Goal: Task Accomplishment & Management: Use online tool/utility

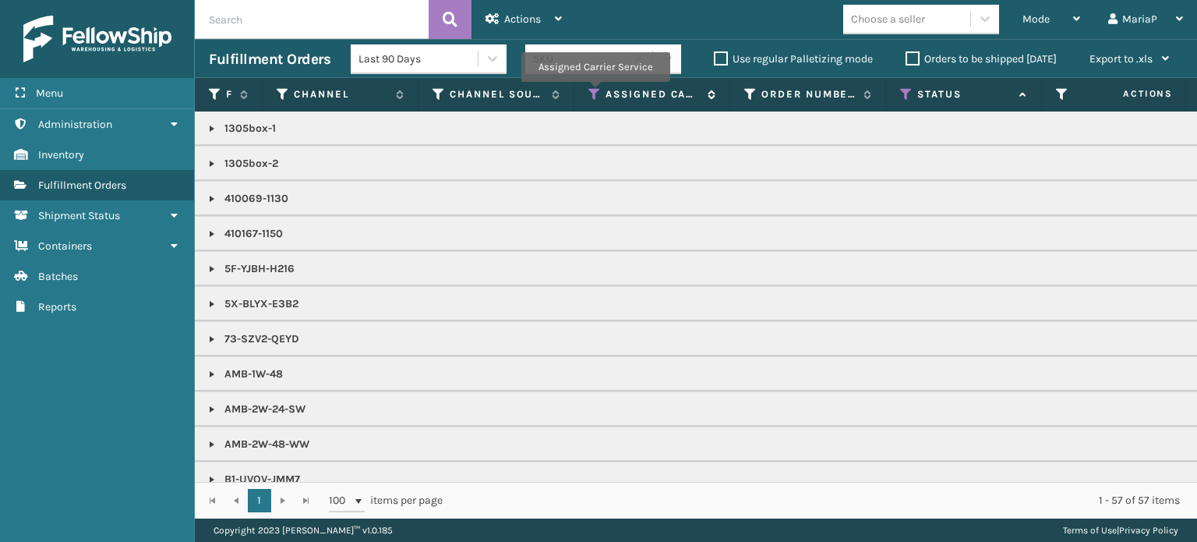
click at [595, 93] on icon at bounding box center [594, 94] width 12 height 14
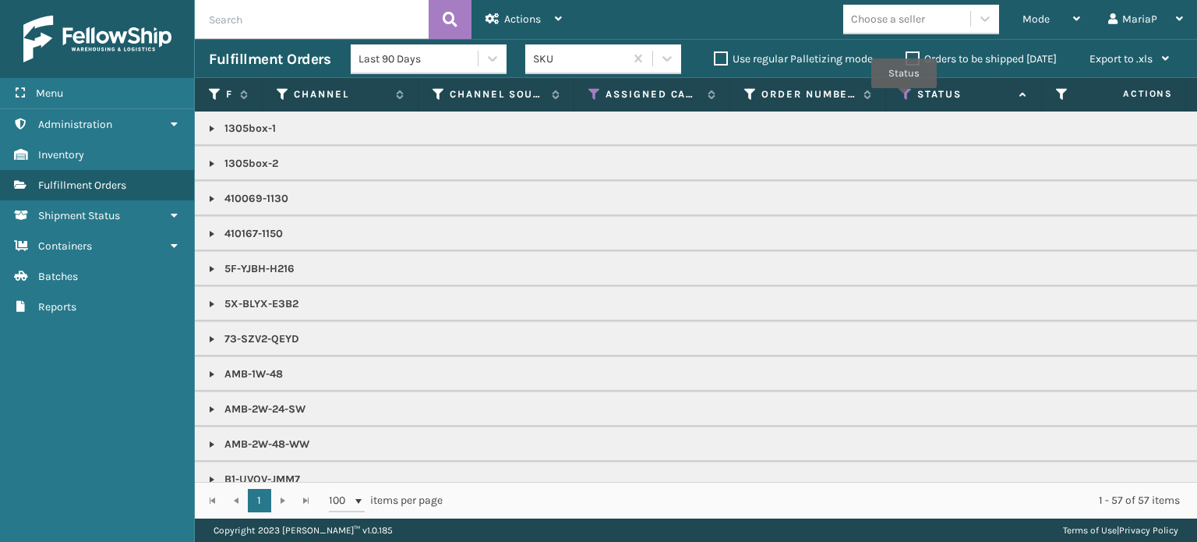
click at [904, 99] on icon at bounding box center [906, 94] width 12 height 14
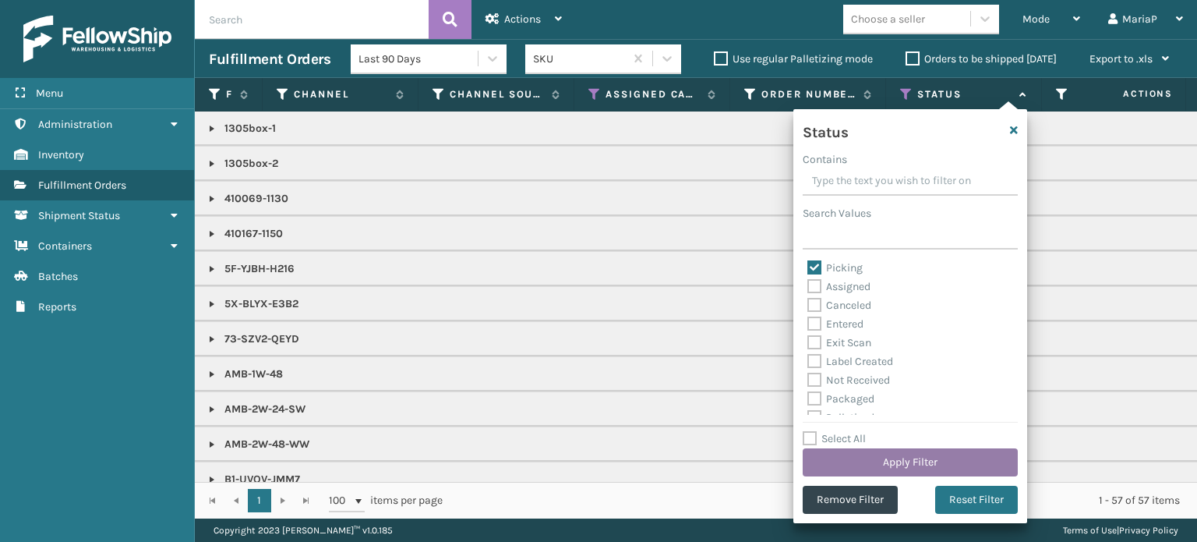
click at [908, 459] on button "Apply Filter" at bounding box center [910, 462] width 215 height 28
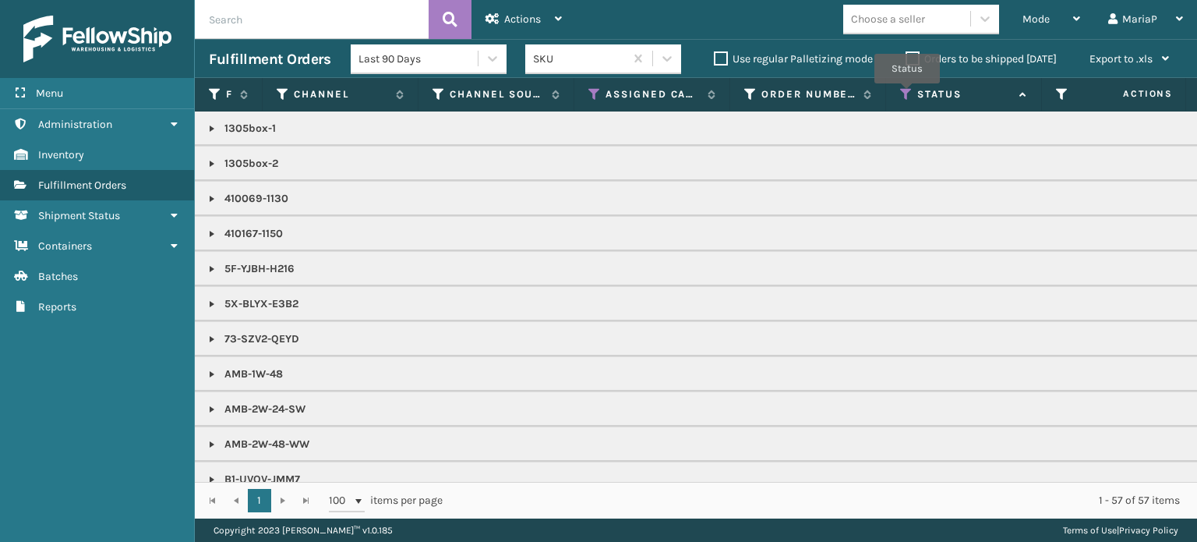
click at [907, 94] on icon at bounding box center [906, 94] width 12 height 14
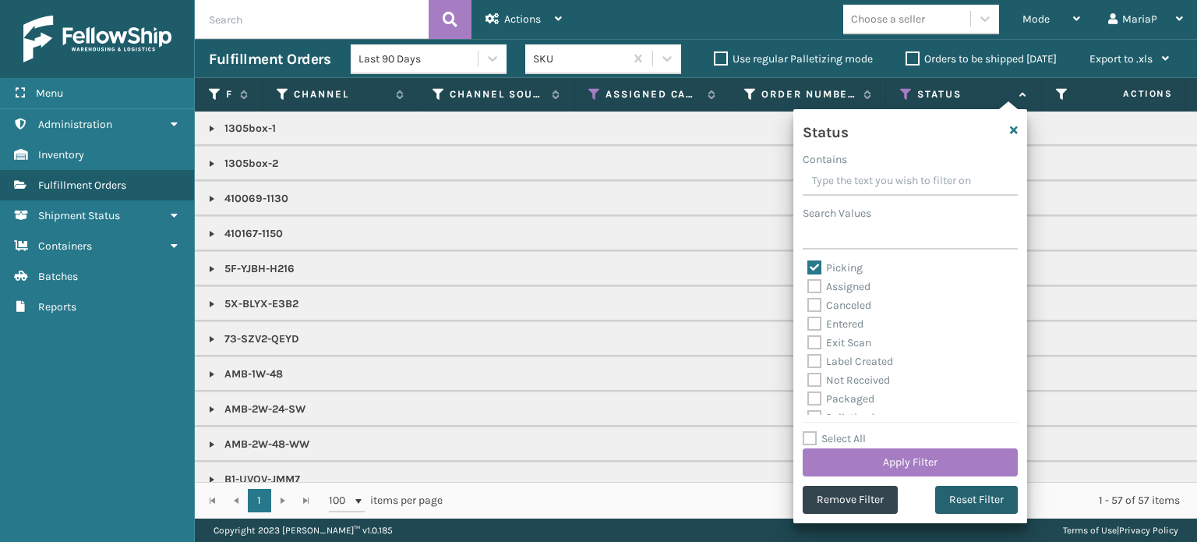
click at [991, 491] on button "Reset Filter" at bounding box center [976, 500] width 83 height 28
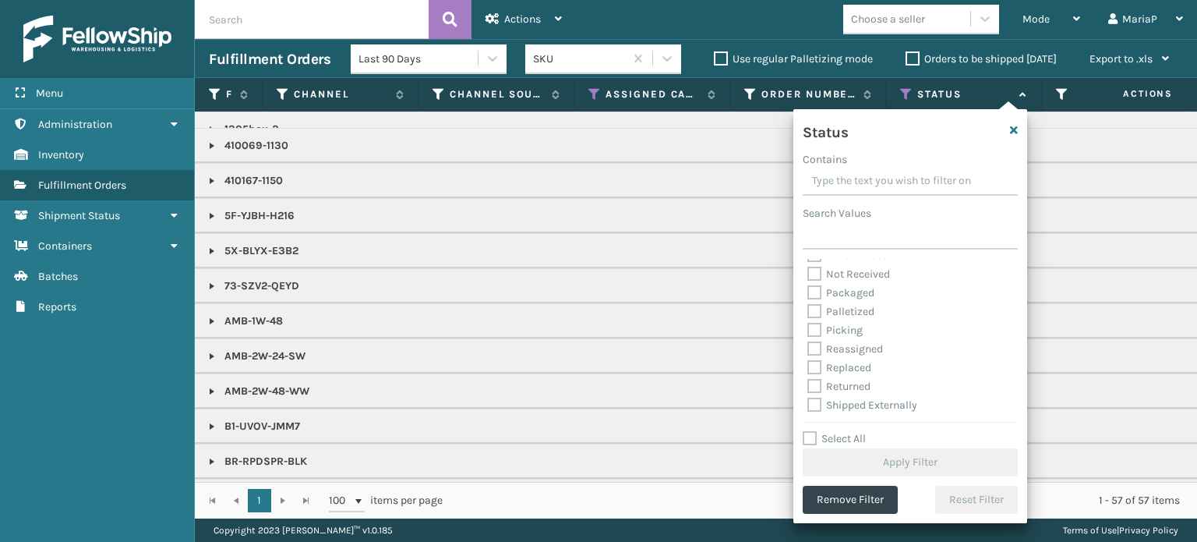
scroll to position [78, 0]
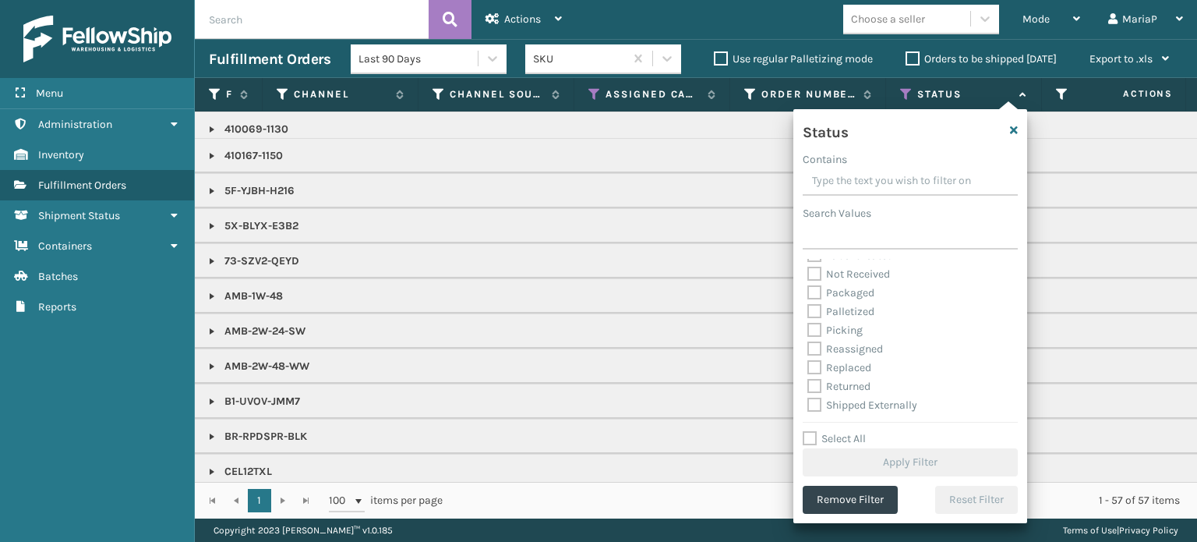
click at [814, 329] on label "Picking" at bounding box center [834, 329] width 55 height 13
click at [808, 329] on input "Picking" at bounding box center [807, 326] width 1 height 10
checkbox input "true"
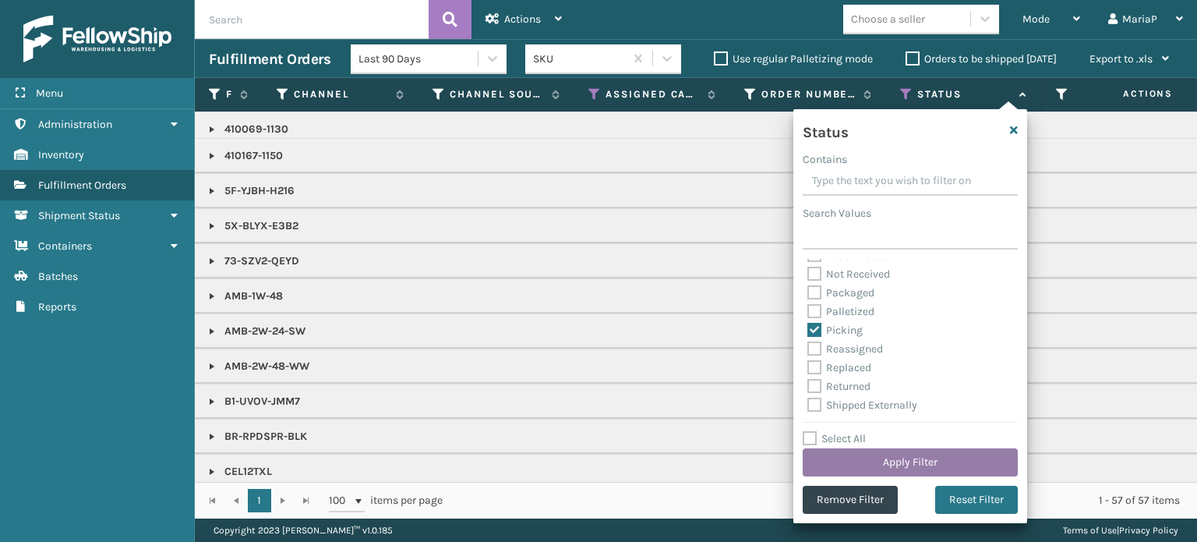
click at [878, 461] on button "Apply Filter" at bounding box center [910, 462] width 215 height 28
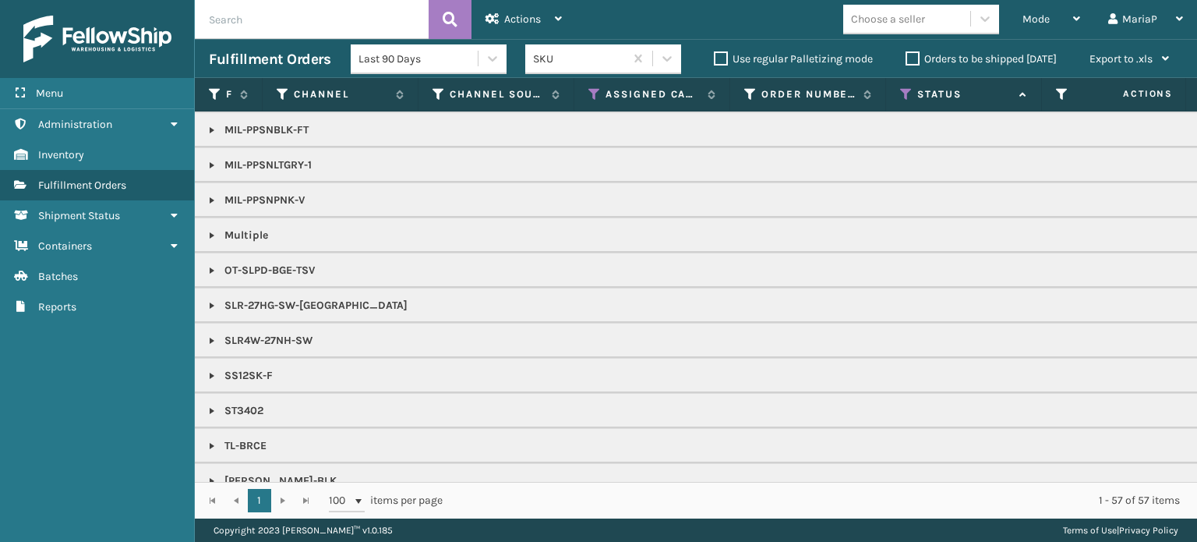
scroll to position [1386, 0]
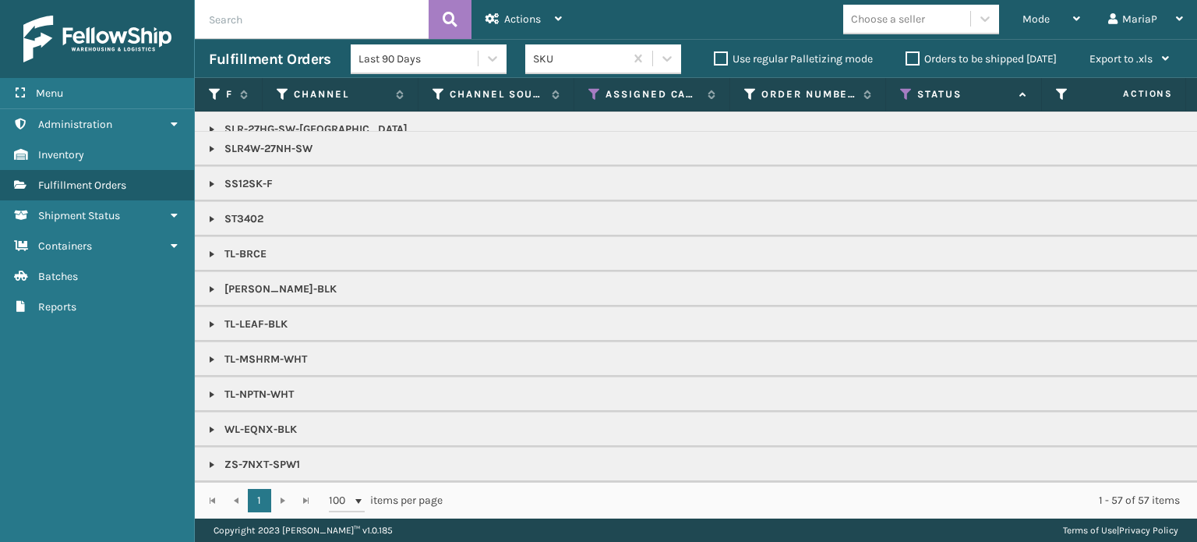
click at [912, 58] on label "Orders to be shipped [DATE]" at bounding box center [981, 58] width 151 height 13
click at [906, 58] on input "Orders to be shipped [DATE]" at bounding box center [906, 55] width 1 height 10
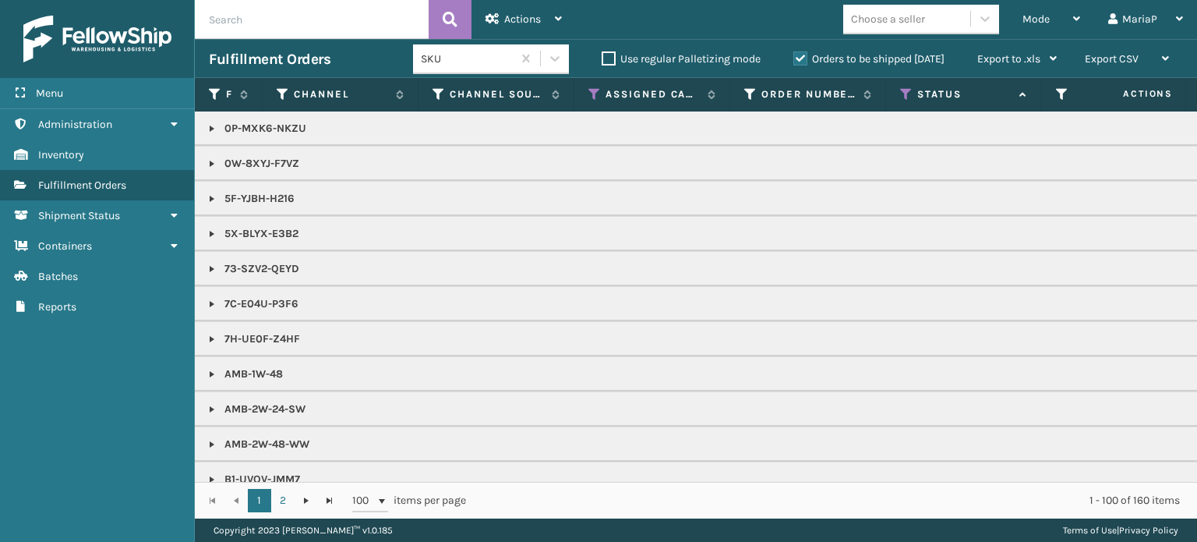
click at [607, 30] on div "Mode Regular Mode Picking Mode Labeling Mode Exit Scan Mode Choose a seller Mar…" at bounding box center [886, 19] width 621 height 39
click at [1041, 17] on span "Mode" at bounding box center [1036, 18] width 27 height 13
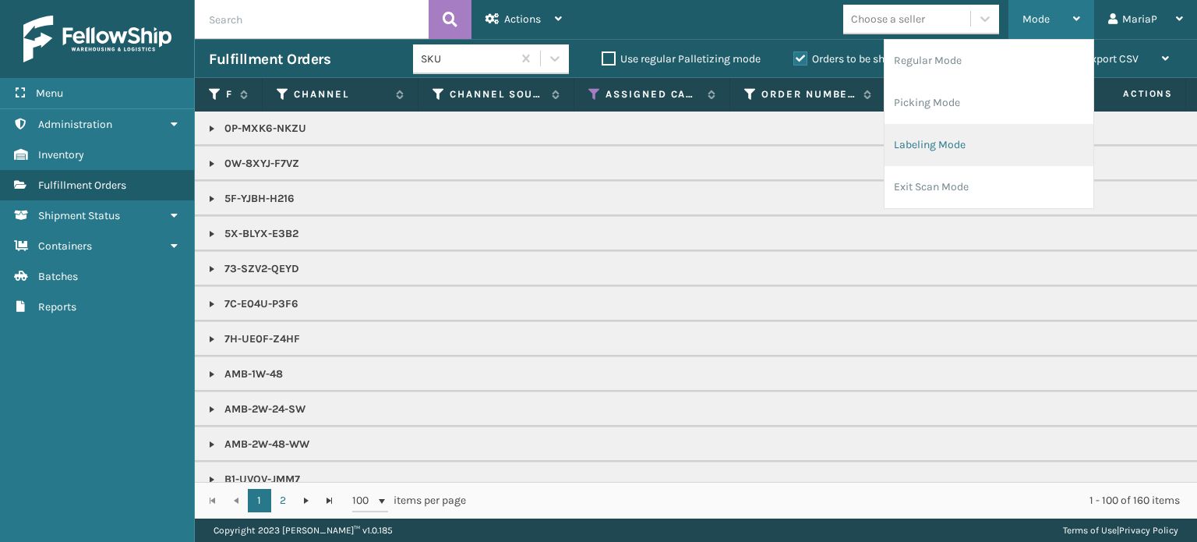
click at [942, 140] on li "Labeling Mode" at bounding box center [989, 145] width 209 height 42
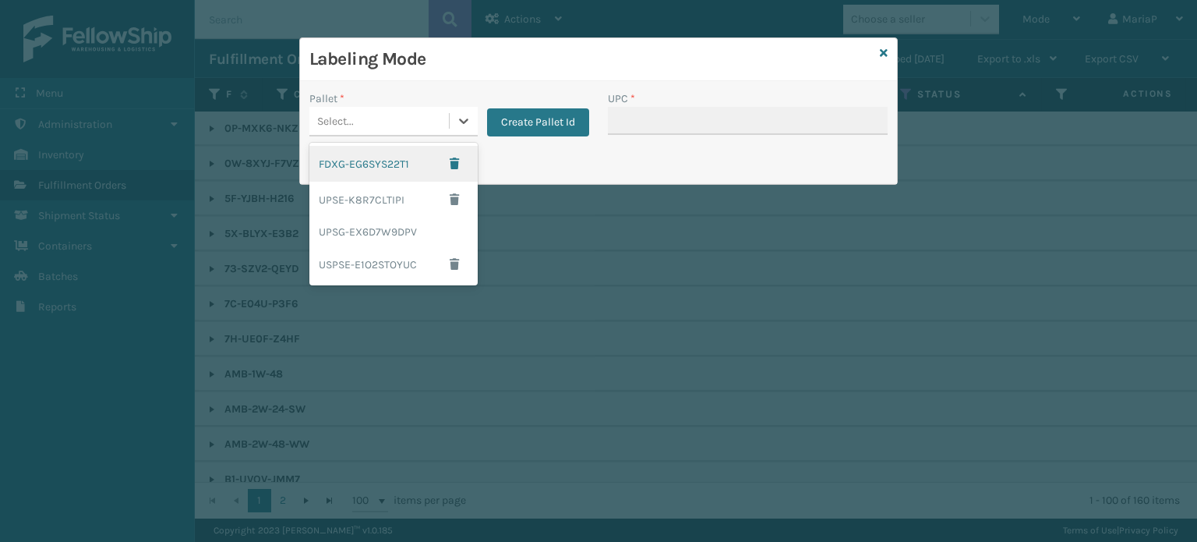
drag, startPoint x: 412, startPoint y: 118, endPoint x: 421, endPoint y: 143, distance: 25.6
click at [413, 118] on div "Select..." at bounding box center [379, 121] width 140 height 26
click at [415, 165] on div "FDXG-EG6SYS22T1" at bounding box center [393, 164] width 168 height 36
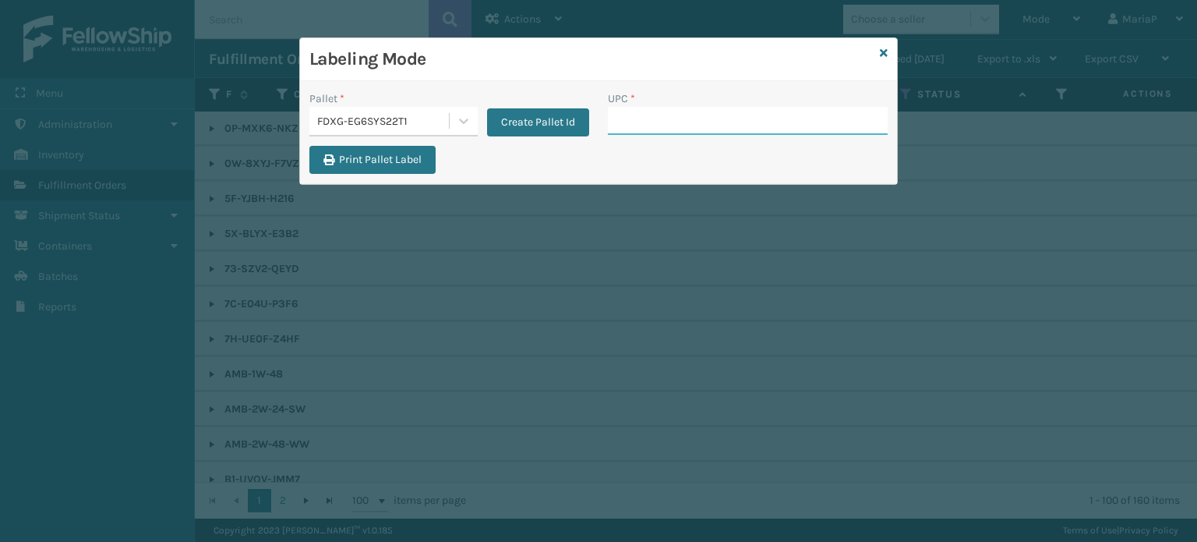
click at [652, 131] on input "UPC *" at bounding box center [748, 121] width 280 height 28
type input "858100007"
type input "8500044"
type input "8581000"
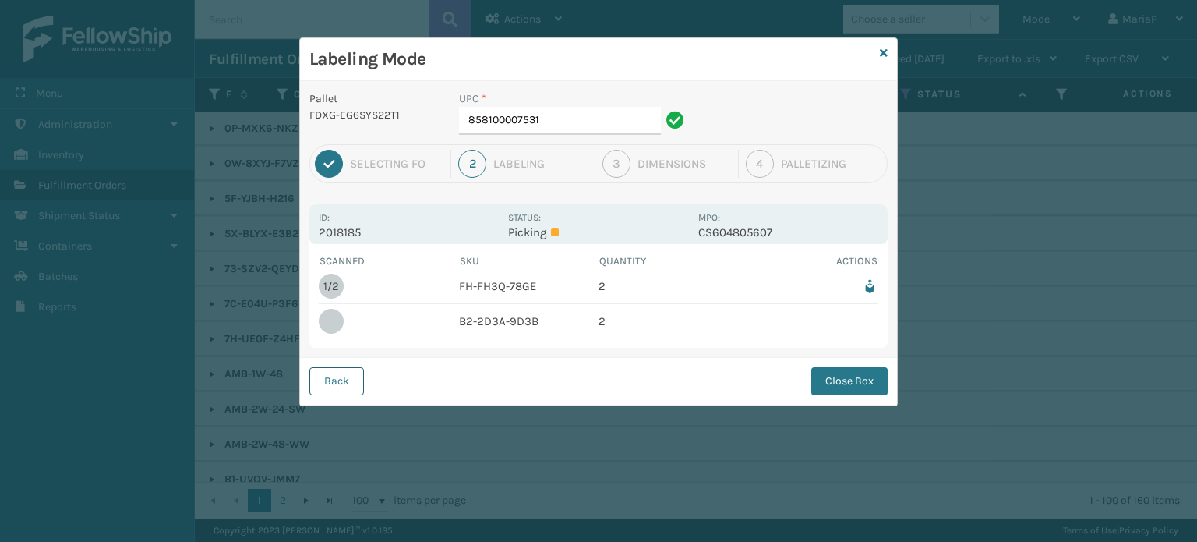
click at [321, 390] on button "Back" at bounding box center [336, 381] width 55 height 28
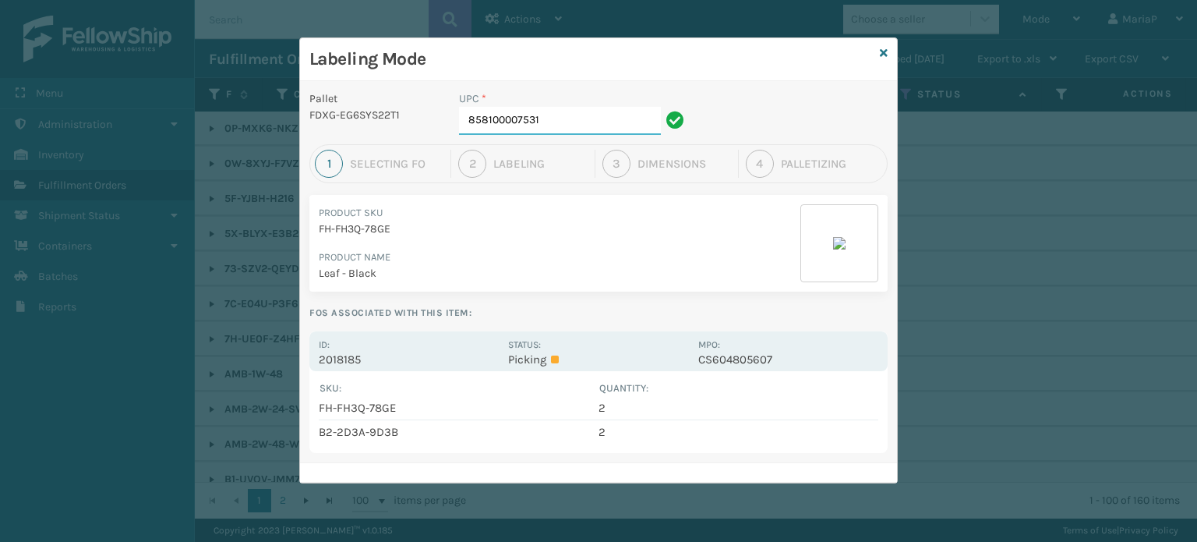
click at [539, 124] on input "858100007531" at bounding box center [560, 121] width 202 height 28
click at [539, 123] on input "858100007531" at bounding box center [560, 121] width 202 height 28
type input "85000445"
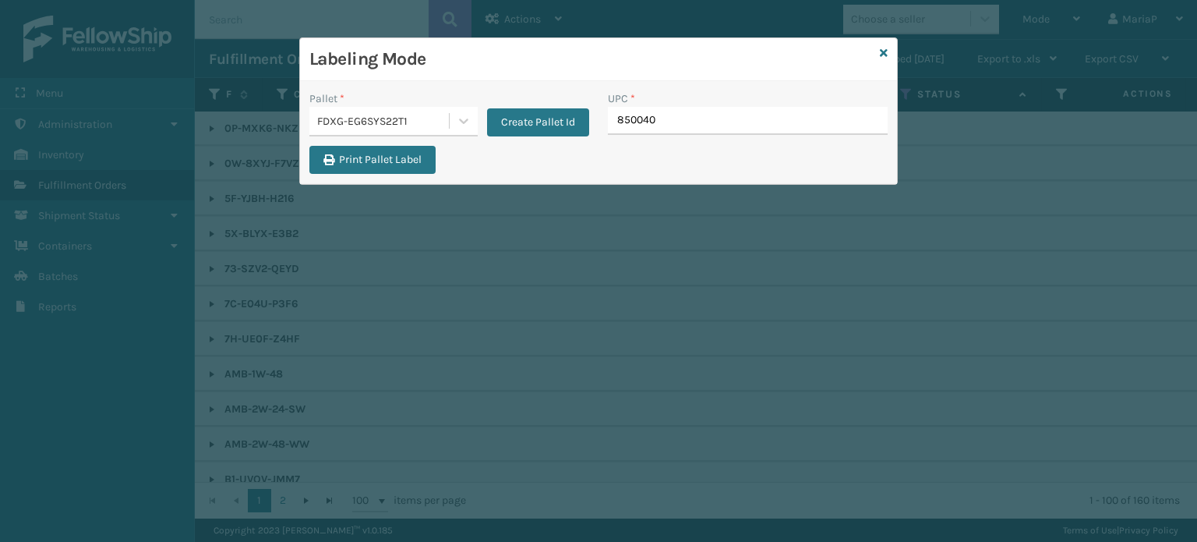
type input "8500406"
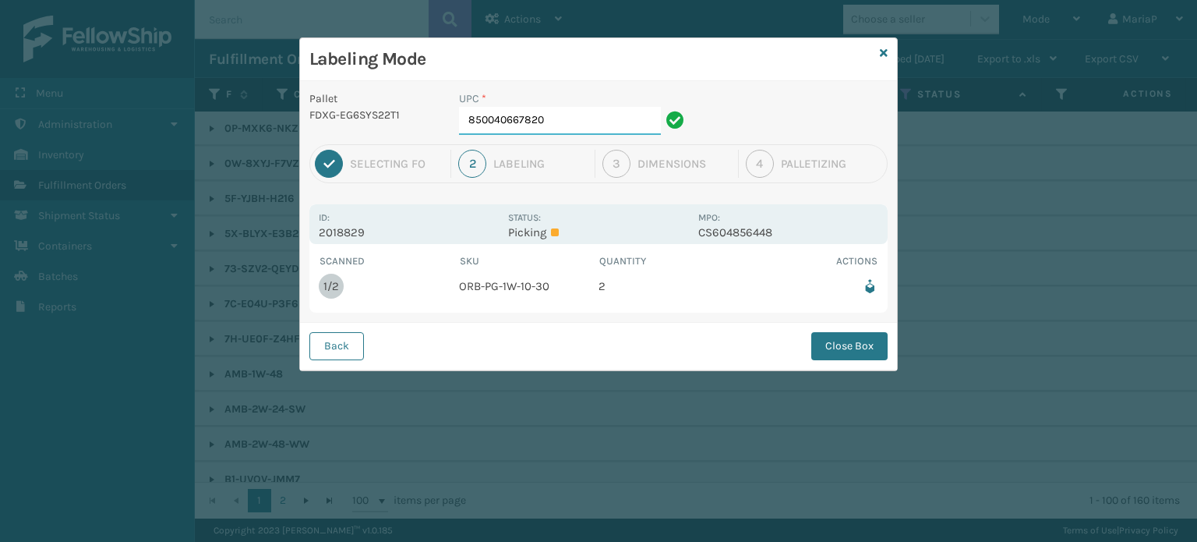
click at [564, 121] on input "850040667820" at bounding box center [560, 121] width 202 height 28
click at [857, 348] on button "Close Box" at bounding box center [849, 346] width 76 height 28
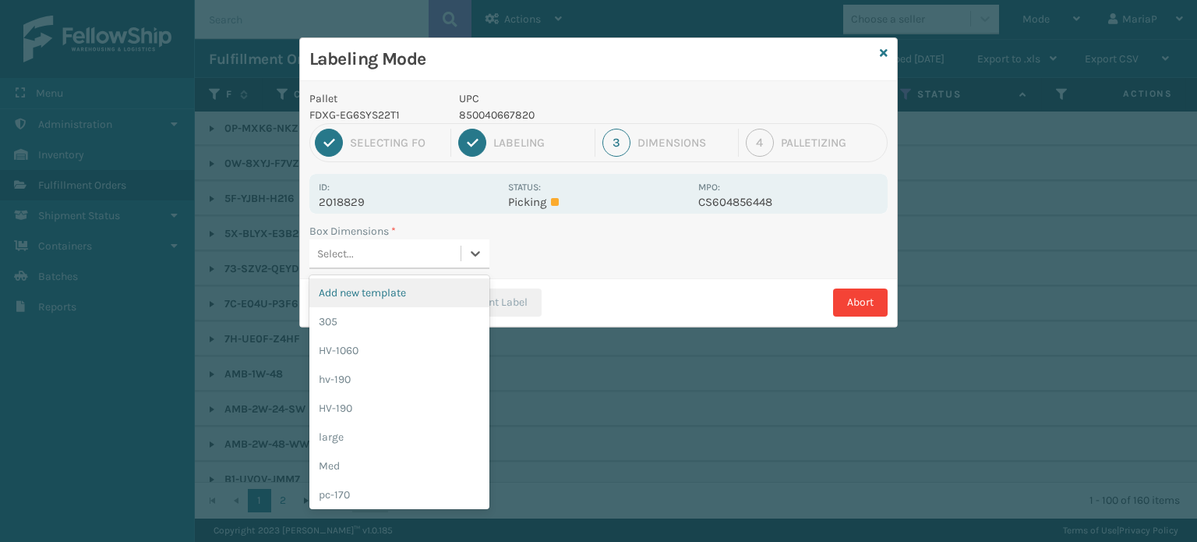
click at [422, 248] on div "Select..." at bounding box center [384, 254] width 151 height 26
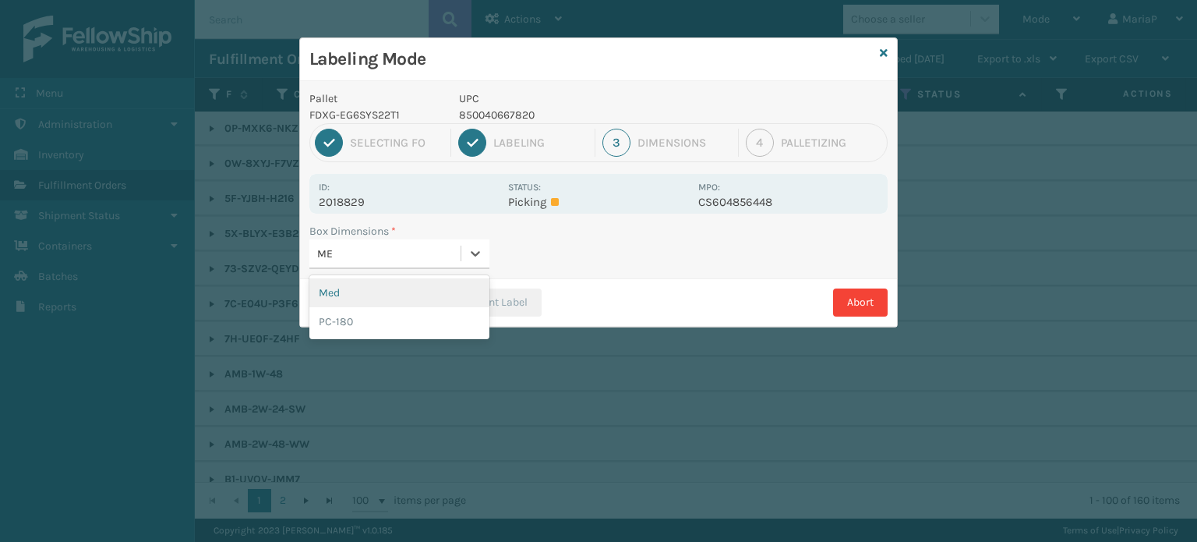
type input "MED"
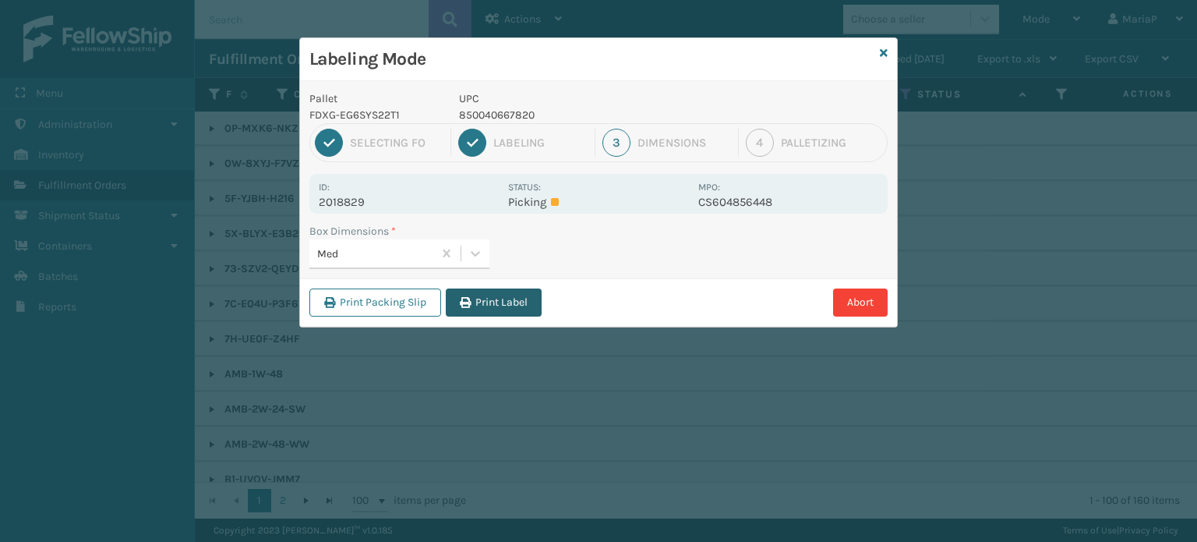
click at [462, 301] on icon "button" at bounding box center [465, 302] width 11 height 11
click at [463, 301] on div "Labeling Mode Pallet FDXG-EG6SYS22T1 UPC 850040667820 1 Selecting FO 2 Labeling…" at bounding box center [598, 271] width 1197 height 542
